Goal: Transaction & Acquisition: Purchase product/service

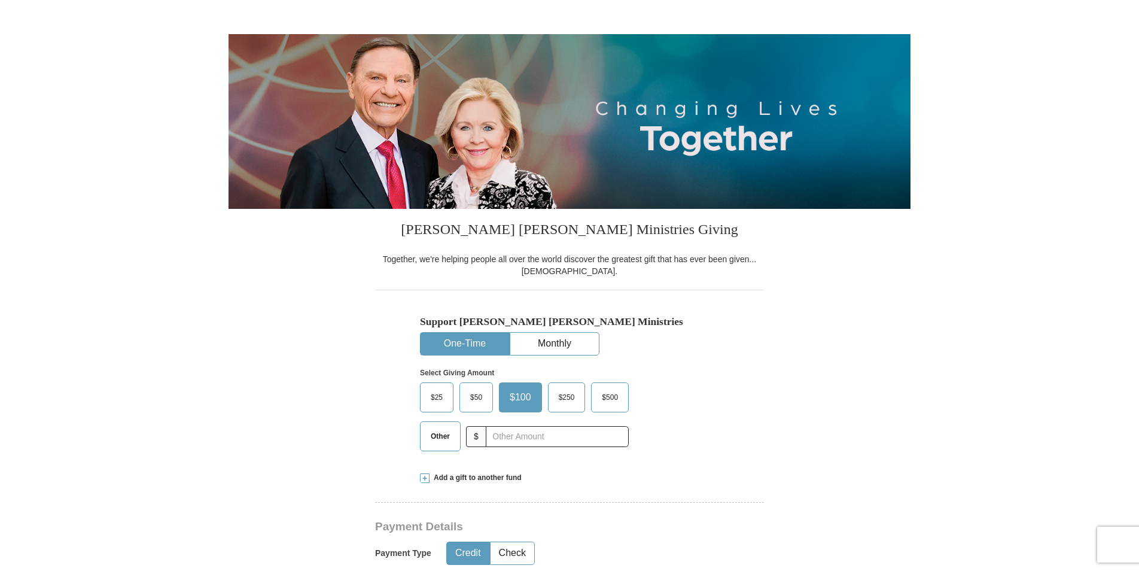
scroll to position [120, 0]
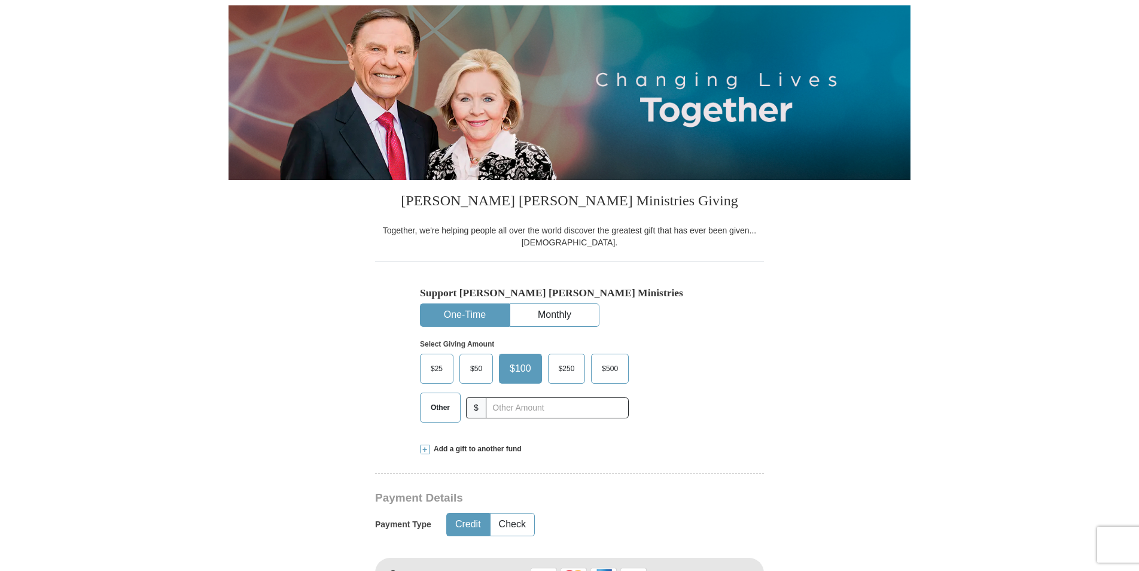
click at [445, 406] on span "Other" at bounding box center [440, 408] width 31 height 18
click at [0, 0] on input "Other" at bounding box center [0, 0] width 0 height 0
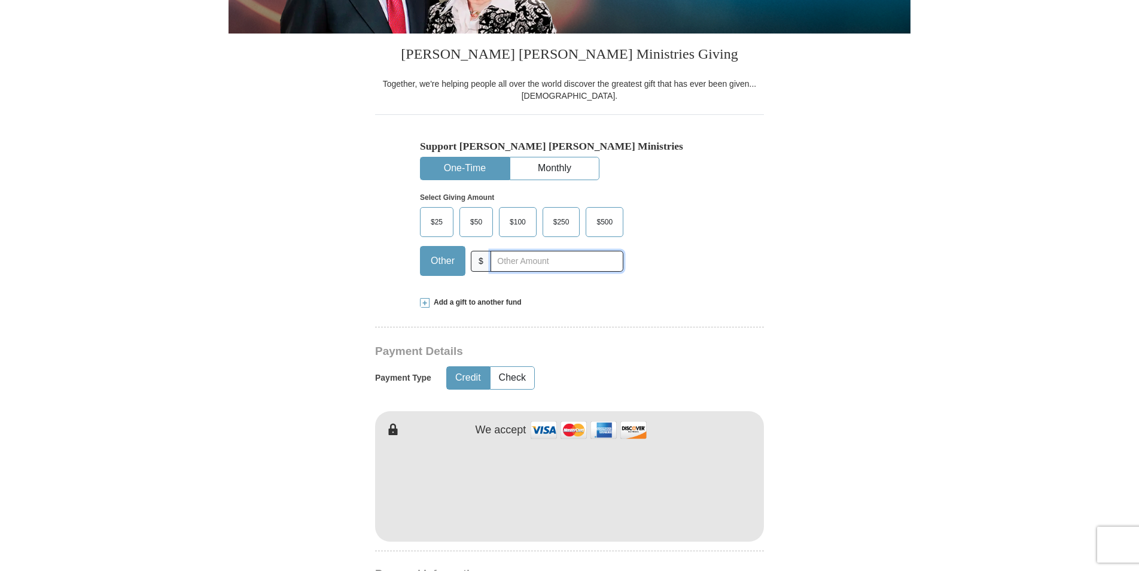
scroll to position [299, 0]
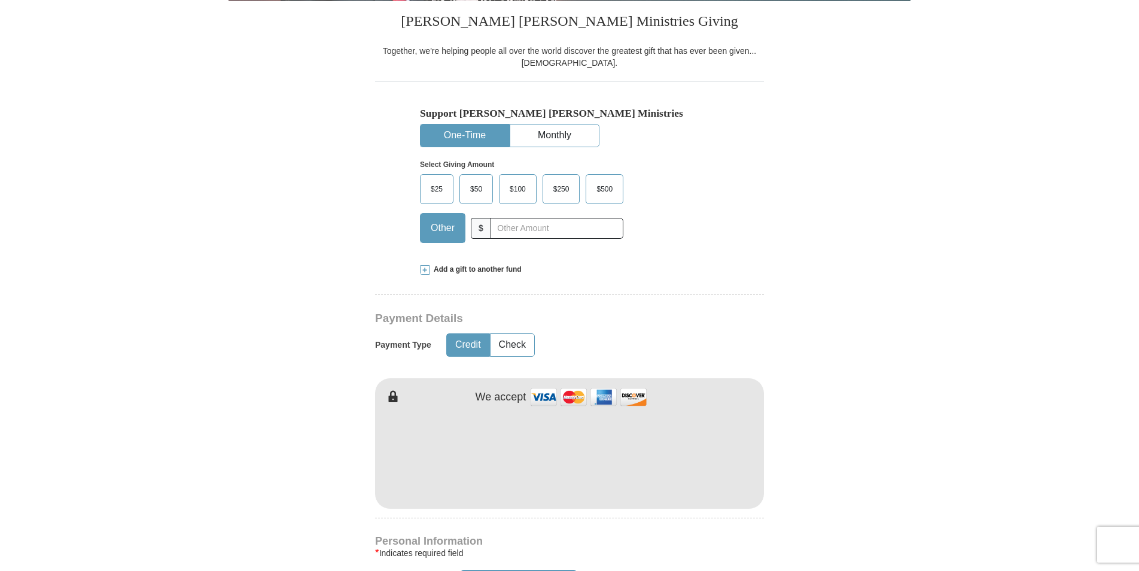
click at [498, 268] on span "Add a gift to another fund" at bounding box center [476, 269] width 92 height 10
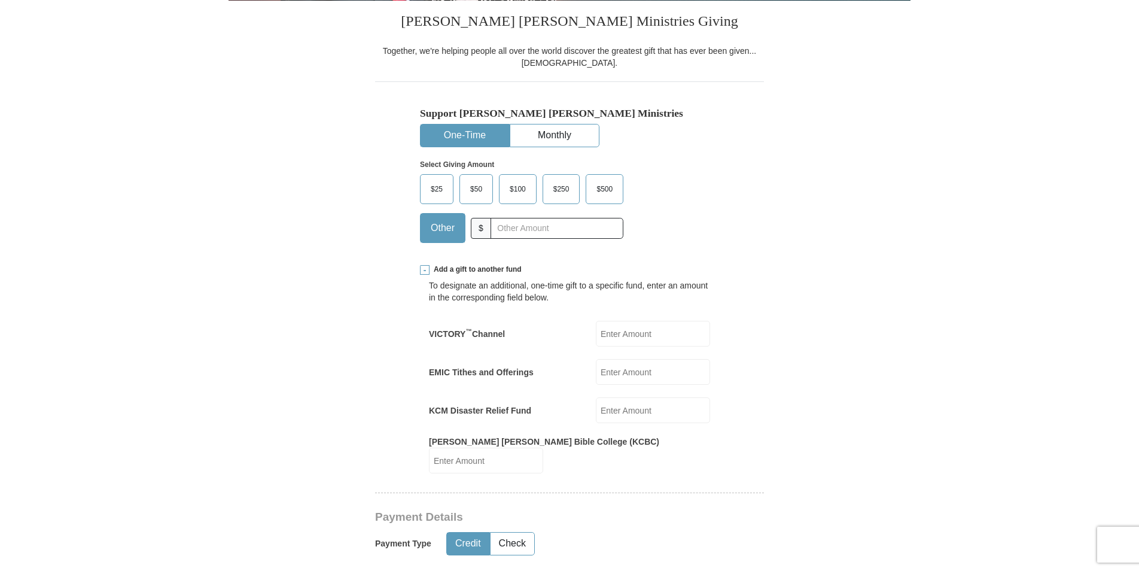
click at [634, 409] on input "KCM Disaster Relief Fund" at bounding box center [653, 410] width 114 height 26
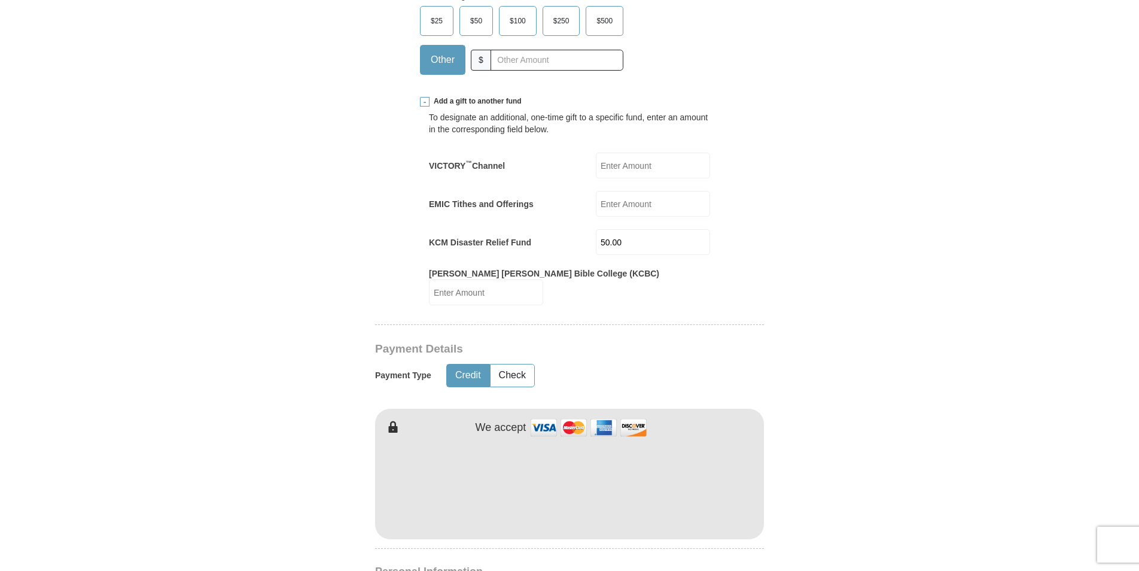
scroll to position [539, 0]
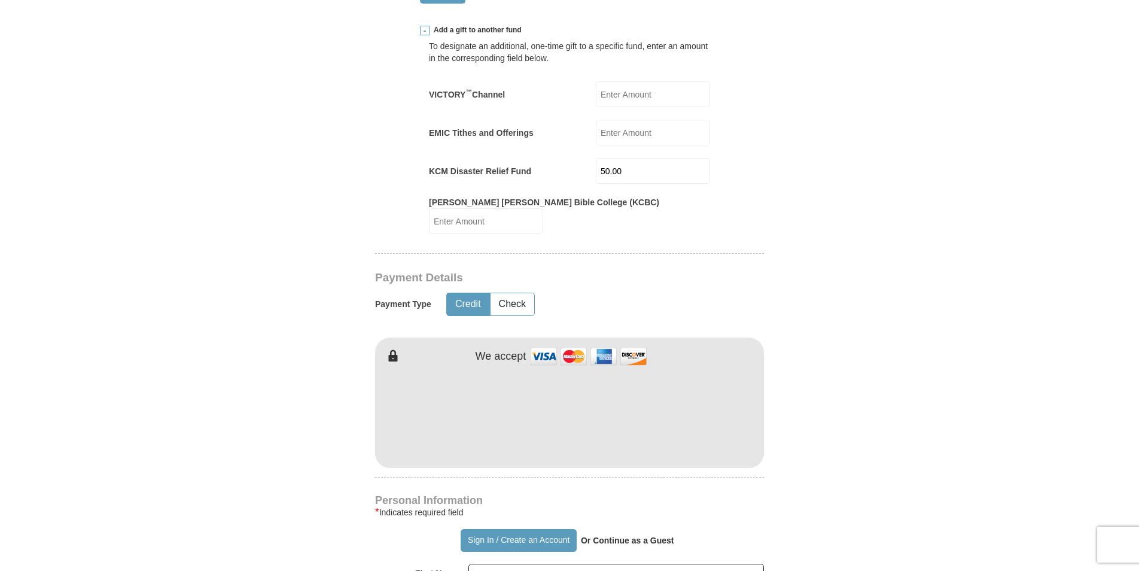
type input "50.00"
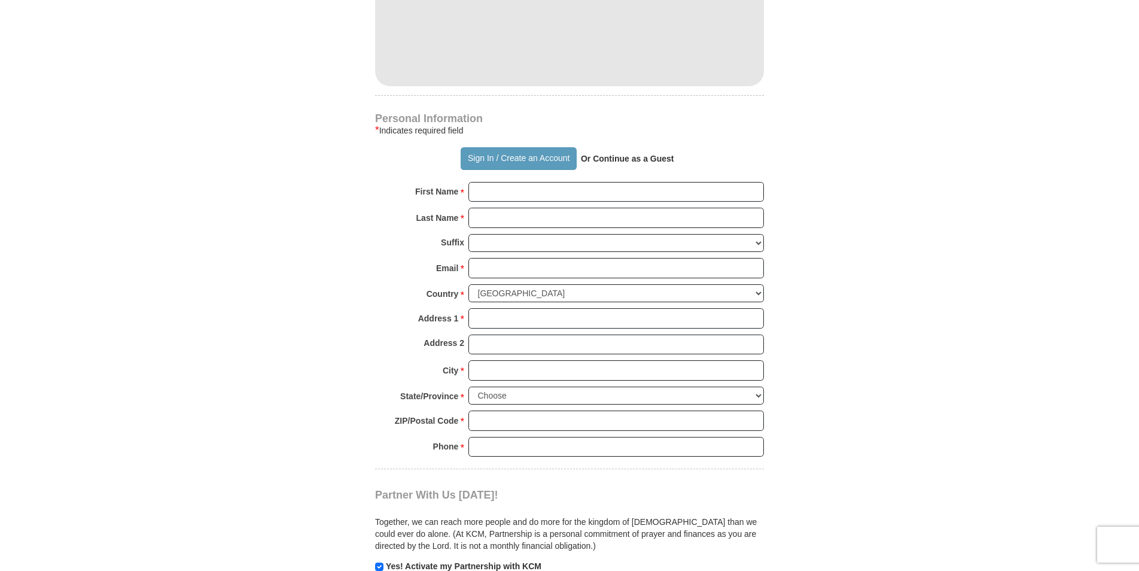
scroll to position [778, 0]
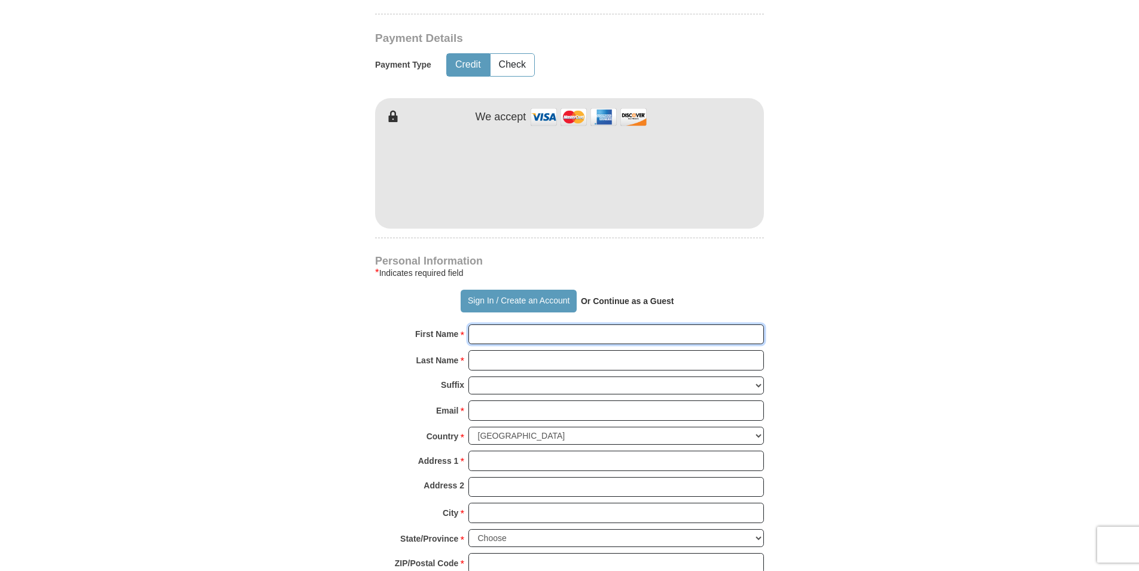
click at [481, 324] on input "First Name *" at bounding box center [617, 334] width 296 height 20
type input "m"
type input "[PERSON_NAME]"
type input "[EMAIL_ADDRESS][DOMAIN_NAME]"
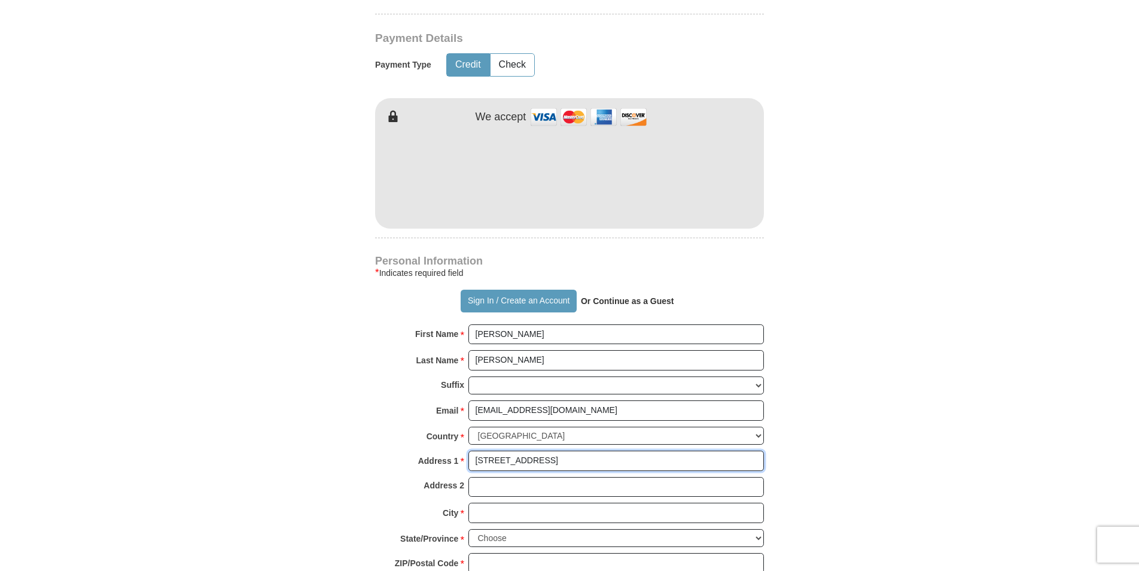
type input "[STREET_ADDRESS]"
type input "PO BOX 218"
type input "[GEOGRAPHIC_DATA]"
select select "OH"
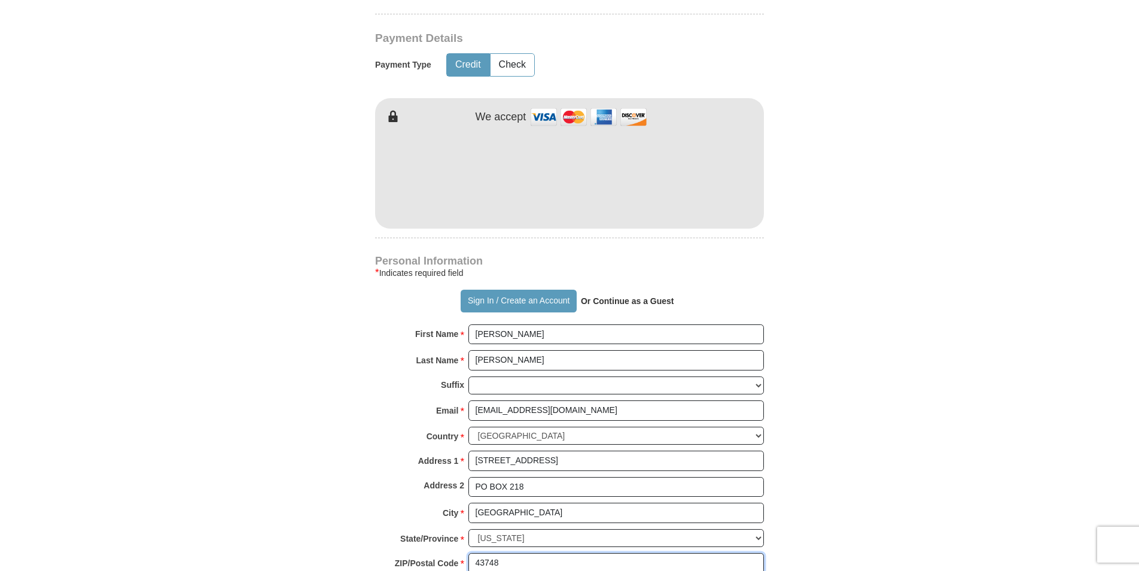
type input "43748"
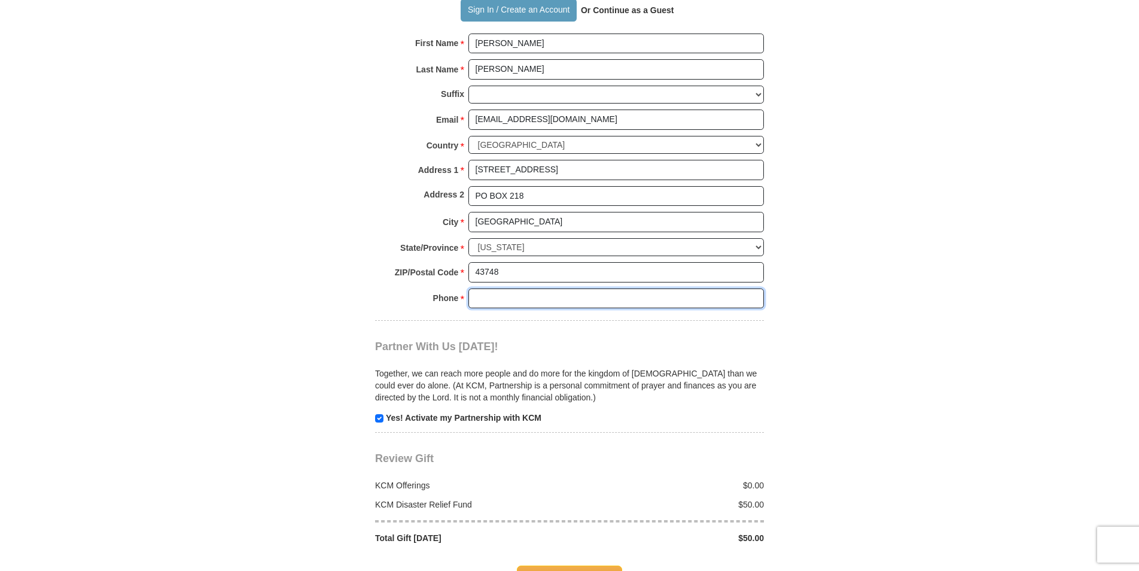
scroll to position [1071, 0]
type input "7"
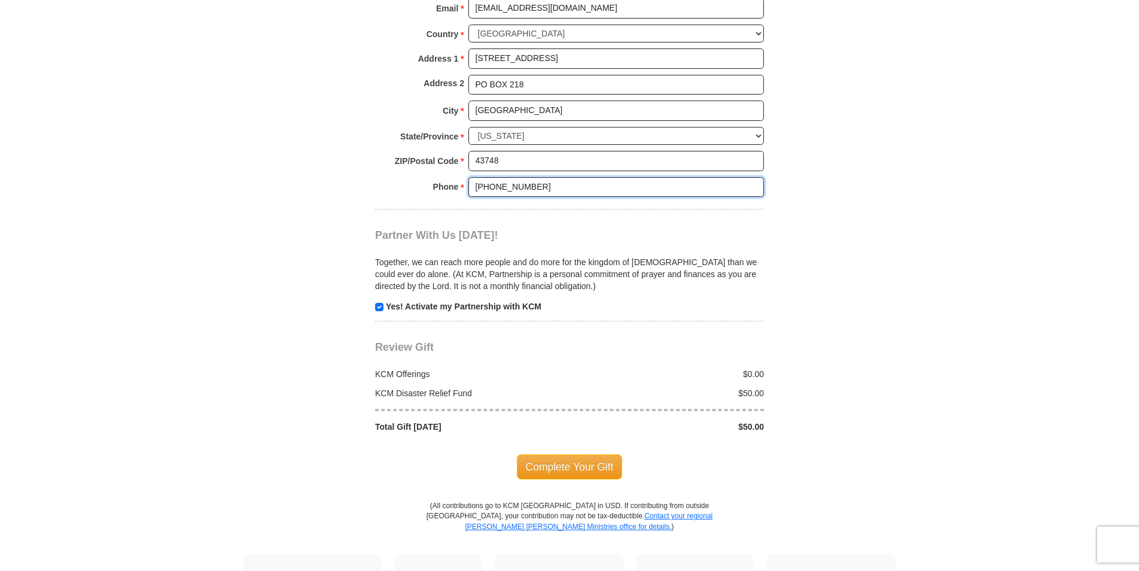
scroll to position [1190, 0]
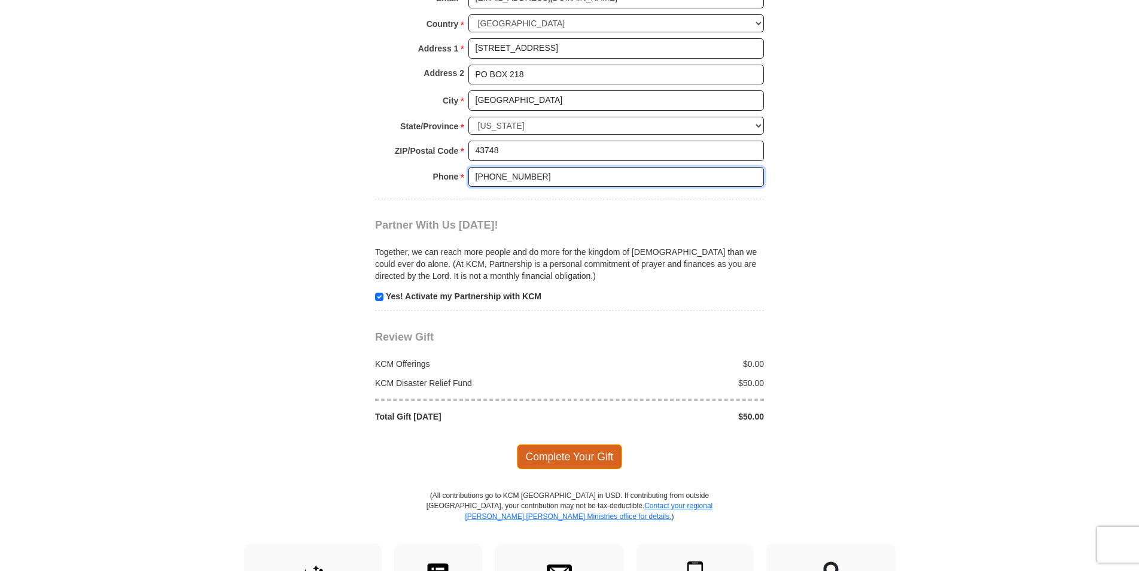
type input "[PHONE_NUMBER]"
click at [577, 444] on span "Complete Your Gift" at bounding box center [570, 456] width 106 height 25
